Goal: Task Accomplishment & Management: Manage account settings

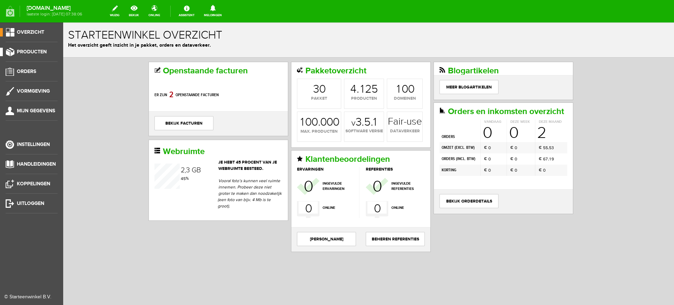
click at [34, 49] on span "Producten" at bounding box center [32, 52] width 30 height 6
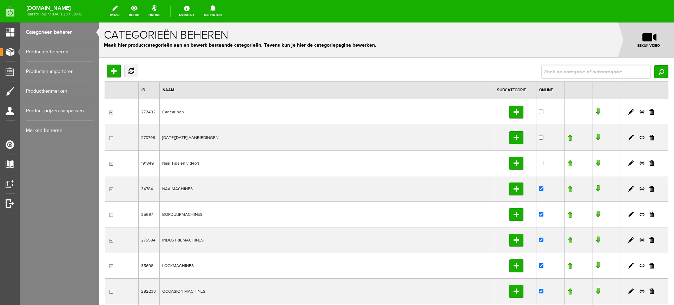
click at [572, 71] on input "text" at bounding box center [596, 72] width 110 height 14
type input "Pfaff Quilt Ambition 635"
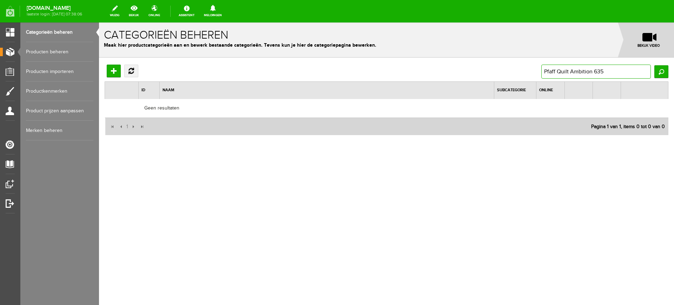
drag, startPoint x: 605, startPoint y: 69, endPoint x: 569, endPoint y: 70, distance: 36.5
click at [569, 70] on input "Pfaff Quilt Ambition 635" at bounding box center [596, 72] width 110 height 14
type input "Pfaff Quilt"
click at [56, 51] on link "Producten beheren" at bounding box center [59, 52] width 67 height 20
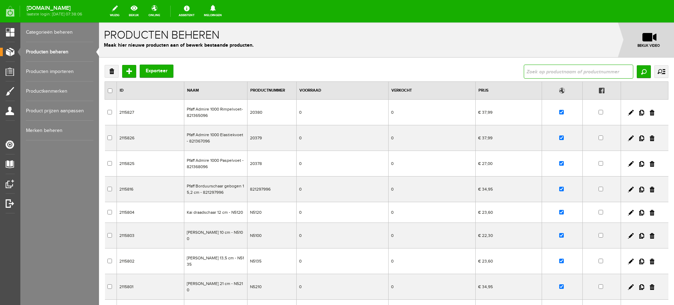
click at [563, 72] on input "text" at bounding box center [579, 72] width 110 height 14
paste input "Pfaff Quilt Ambition 635"
type input "Pfaff Quilt Ambition 635"
click at [637, 71] on input "Zoeken" at bounding box center [644, 71] width 14 height 13
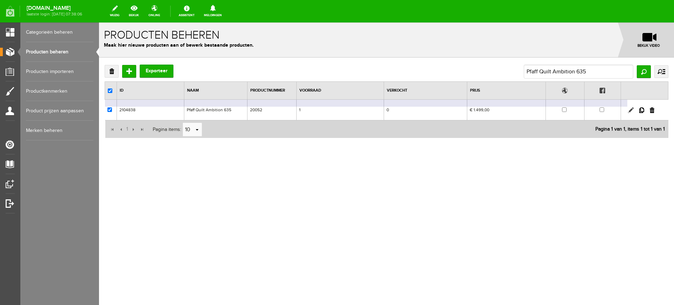
click at [629, 109] on link at bounding box center [631, 110] width 6 height 6
checkbox input "true"
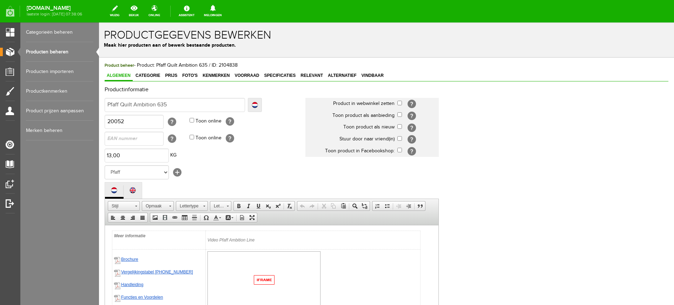
scroll to position [484, 0]
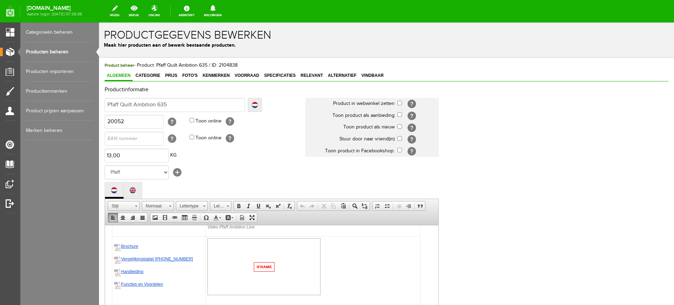
click at [130, 246] on link "Brochure" at bounding box center [129, 246] width 17 height 5
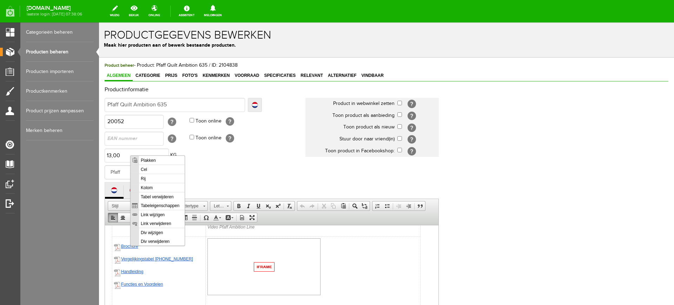
scroll to position [0, 0]
click at [605, 220] on div "Productinformatie Localize [GEOGRAPHIC_DATA] Pfaff Quilt Ambition 635 Localize …" at bounding box center [387, 242] width 564 height 311
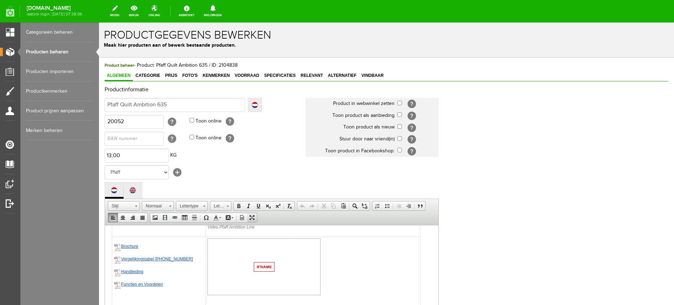
click at [254, 217] on span at bounding box center [252, 218] width 6 height 6
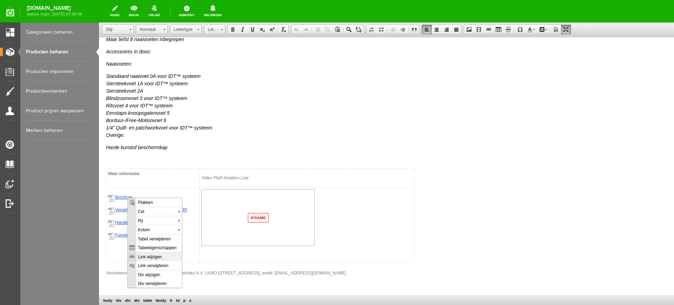
click at [159, 261] on span "Link wijzigen" at bounding box center [159, 256] width 46 height 9
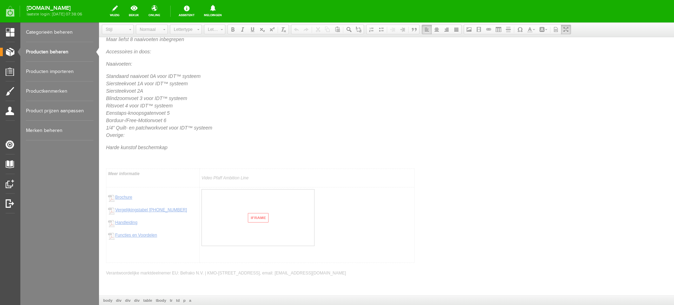
select select
type input "/upload/4007/brochure-pfaff-quilt-ambition-635-nl.pdf"
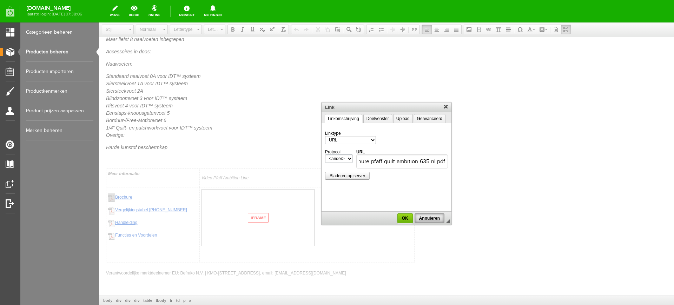
scroll to position [0, 0]
click at [434, 217] on span "Annuleren" at bounding box center [429, 218] width 28 height 5
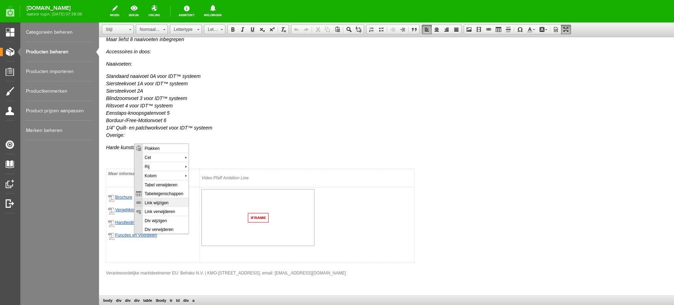
click at [170, 204] on span "Link wijzigen" at bounding box center [166, 202] width 46 height 9
select select "http://"
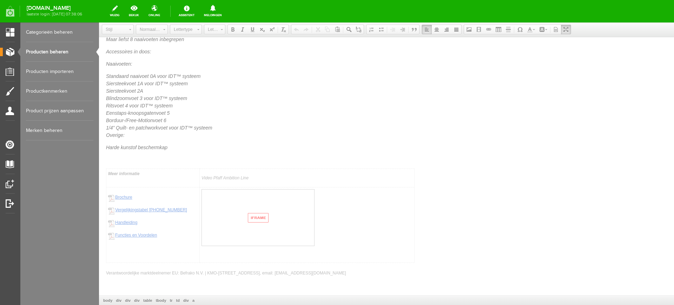
select select
type input "/upload/4007/pfaff-quilt-ambition-635-voordelen-en-functies.pdf"
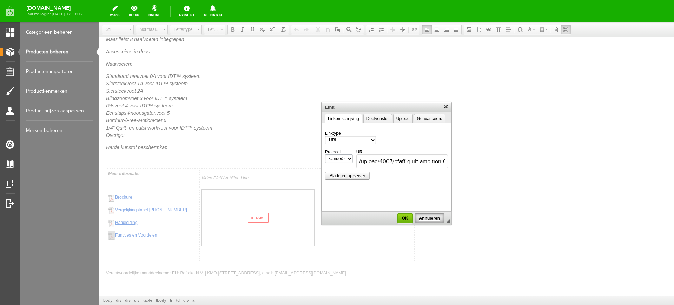
click at [434, 219] on span "Annuleren" at bounding box center [429, 218] width 28 height 5
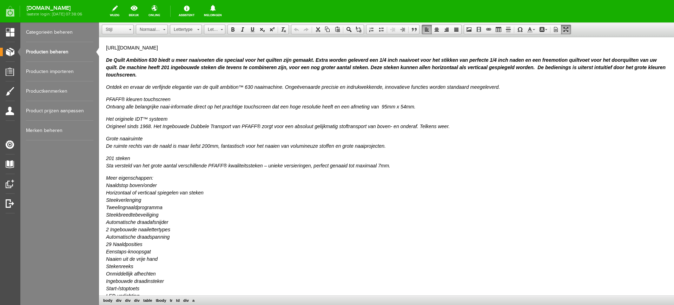
drag, startPoint x: 229, startPoint y: 49, endPoint x: 105, endPoint y: 40, distance: 124.3
copy p "[URL][DOMAIN_NAME]"
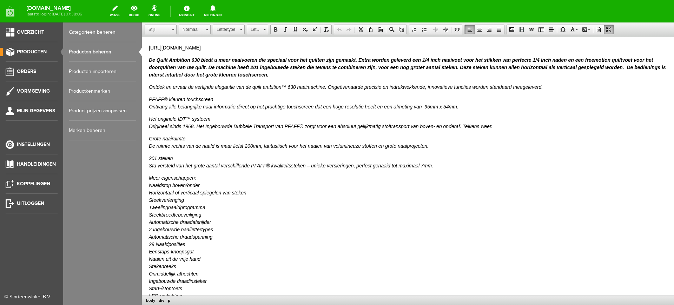
click at [101, 50] on link "Producten beheren" at bounding box center [102, 52] width 67 height 20
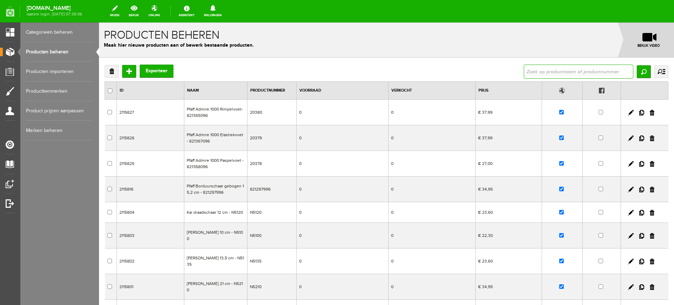
click at [571, 68] on input "text" at bounding box center [579, 72] width 110 height 14
paste input "Singer Coverstitch 14T970C"
type input "Singer Coverstitch 14T970C"
click at [637, 71] on input "Zoeken" at bounding box center [644, 71] width 14 height 13
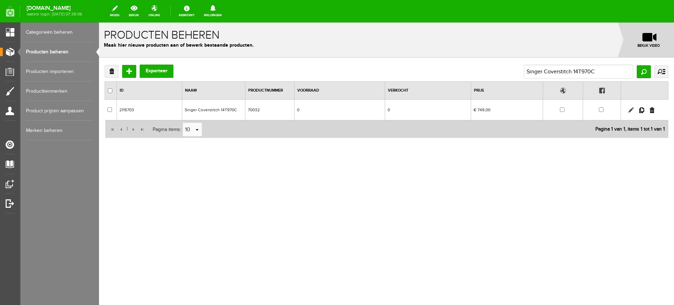
click at [630, 108] on link at bounding box center [631, 110] width 6 height 6
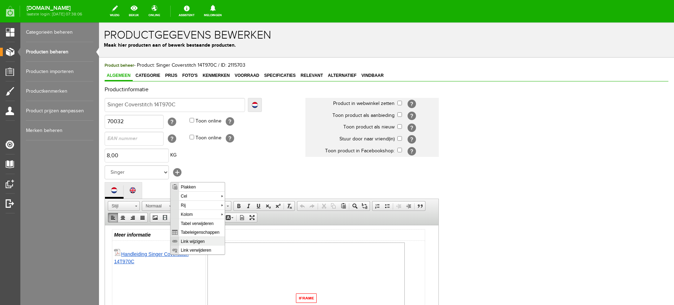
click at [182, 243] on span "Link wijzigen" at bounding box center [202, 241] width 46 height 9
select select
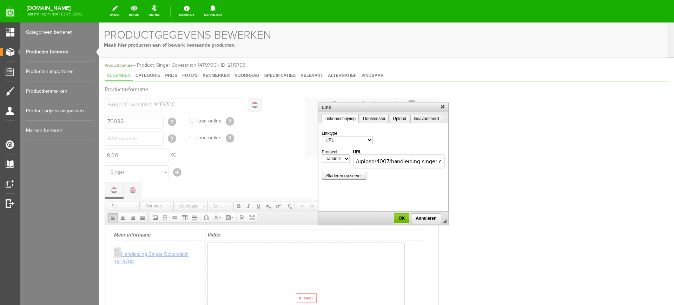
scroll to position [0, 61]
copy link
click at [427, 219] on span "Annuleren" at bounding box center [426, 218] width 28 height 5
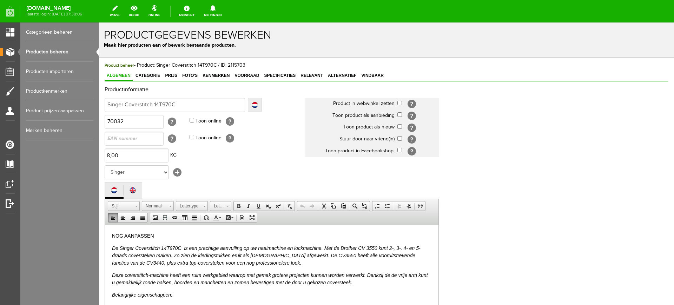
click at [138, 65] on span "Product beheer - Product: Singer Coverstitch 14T970C / ID: 2115703" at bounding box center [175, 66] width 141 height 6
drag, startPoint x: 184, startPoint y: 105, endPoint x: 103, endPoint y: 96, distance: 81.7
click at [103, 96] on div "Product beheer - Product: Singer Coverstitch 14T970C / ID: 2115703 Algemeen Cat…" at bounding box center [386, 266] width 575 height 417
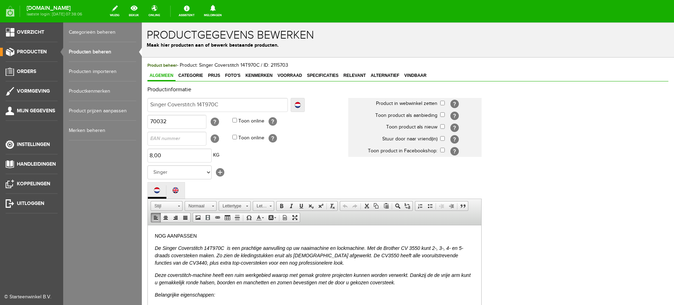
click at [107, 51] on link "Producten beheren" at bounding box center [102, 52] width 67 height 20
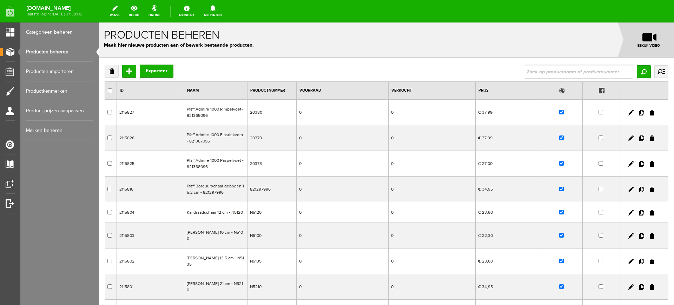
click at [578, 73] on input "text" at bounding box center [579, 72] width 110 height 14
type input "Husqvarna Viking Designer Topaz 25"
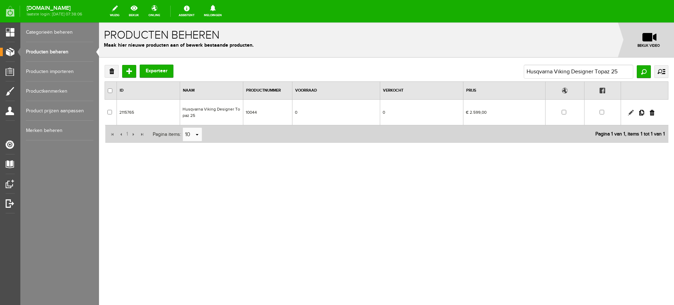
click at [629, 112] on link at bounding box center [631, 113] width 6 height 6
checkbox input "true"
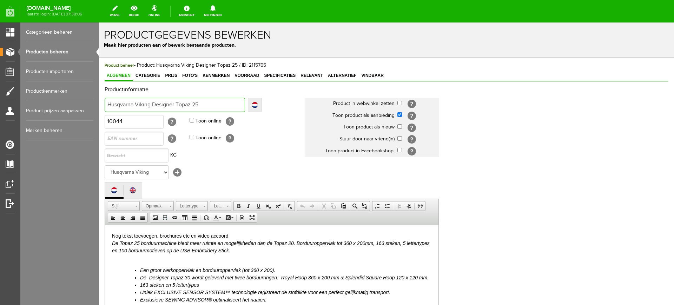
drag, startPoint x: 210, startPoint y: 104, endPoint x: 106, endPoint y: 96, distance: 103.9
click at [106, 97] on td "Husqvarna Viking Designer Topaz 25 Localize Husqvarna Viking Designer Topaz 25 …" at bounding box center [205, 105] width 201 height 17
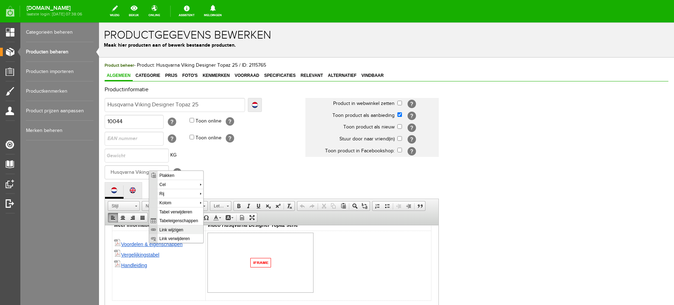
click at [188, 230] on span "Link wijzigen" at bounding box center [181, 229] width 46 height 9
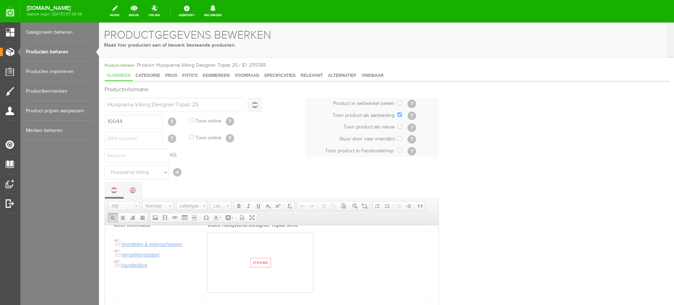
select select
type input "/upload/4007/husqvarna-viking-voordelen-en-eigenschappen-topaz-(1).pdf"
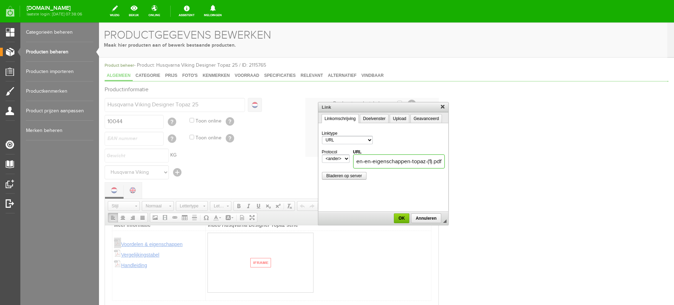
copy link
click at [438, 218] on span "Annuleren" at bounding box center [426, 218] width 28 height 5
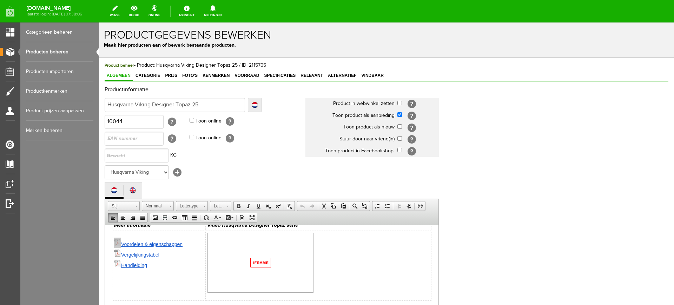
click at [521, 188] on div "Productinformatie Localize [GEOGRAPHIC_DATA] Husqvarna Viking Designer Topaz 25…" at bounding box center [387, 242] width 564 height 311
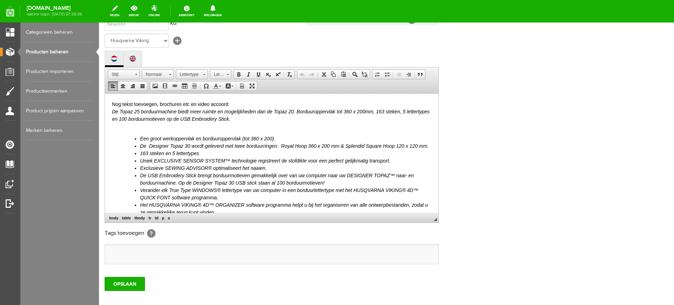
click at [535, 158] on div "Productinformatie Localize [GEOGRAPHIC_DATA] Husqvarna Viking Designer Topaz 25…" at bounding box center [387, 110] width 564 height 311
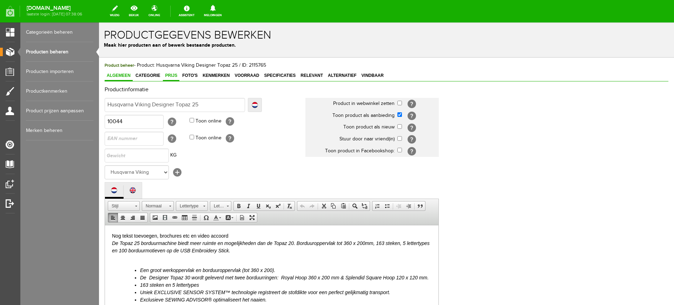
click at [170, 72] on link "Prijs" at bounding box center [171, 76] width 17 height 10
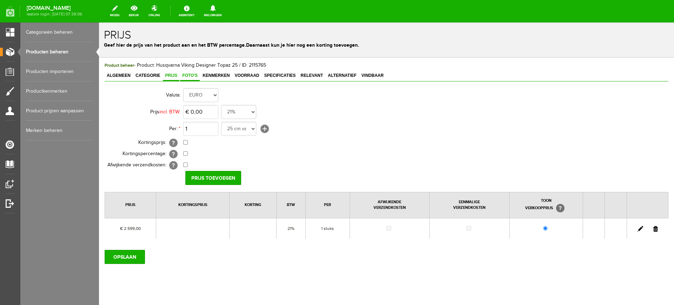
click at [186, 74] on span "Foto's" at bounding box center [190, 75] width 20 height 5
